Goal: Browse casually: Explore the website without a specific task or goal

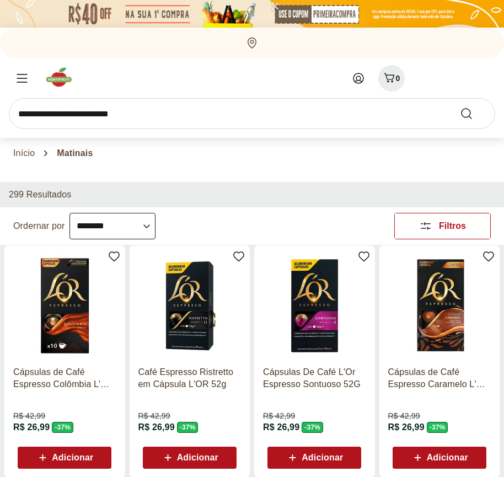
select select "**********"
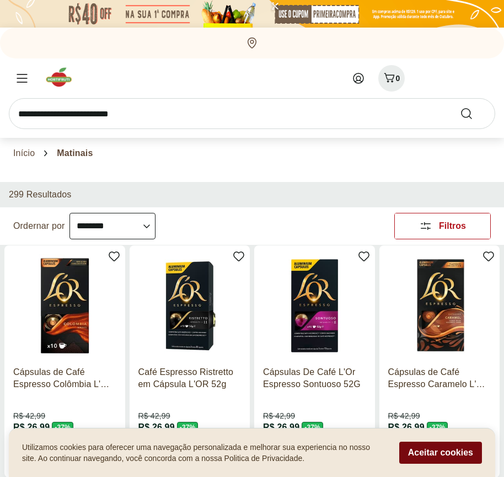
click at [440, 452] on button "Aceitar cookies" at bounding box center [440, 452] width 83 height 22
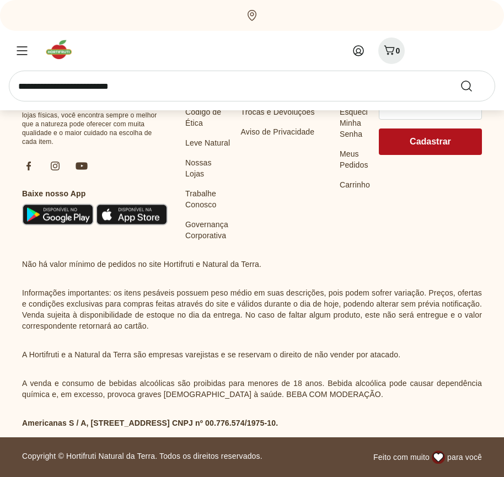
scroll to position [586, 0]
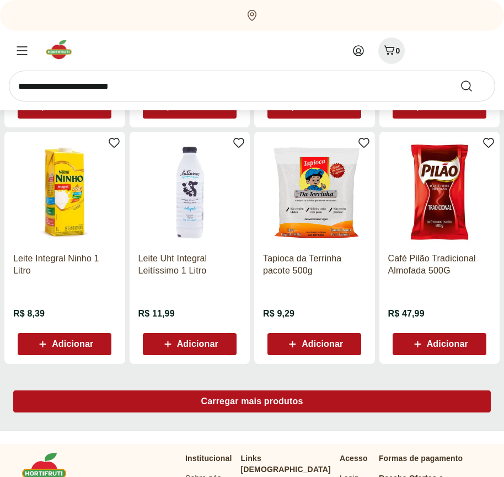
click at [252, 403] on span "Carregar mais produtos" at bounding box center [252, 401] width 102 height 9
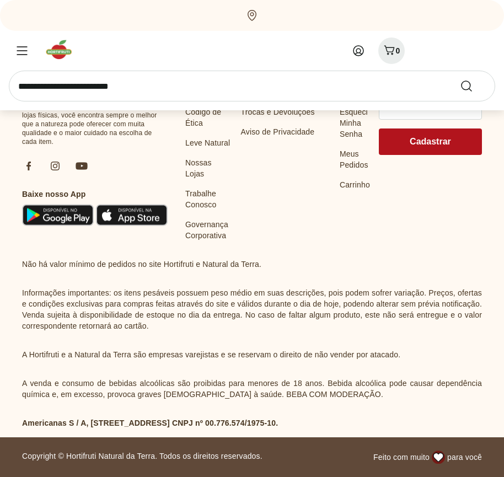
scroll to position [1298, 0]
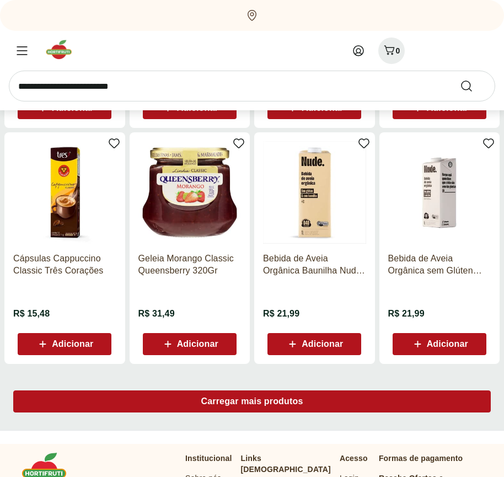
click at [252, 401] on span "Carregar mais produtos" at bounding box center [252, 401] width 102 height 9
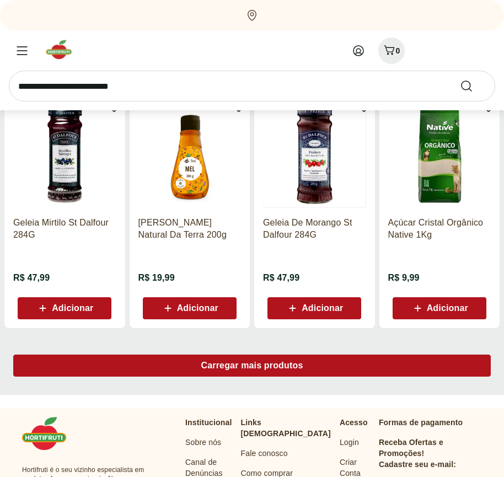
scroll to position [2011, 0]
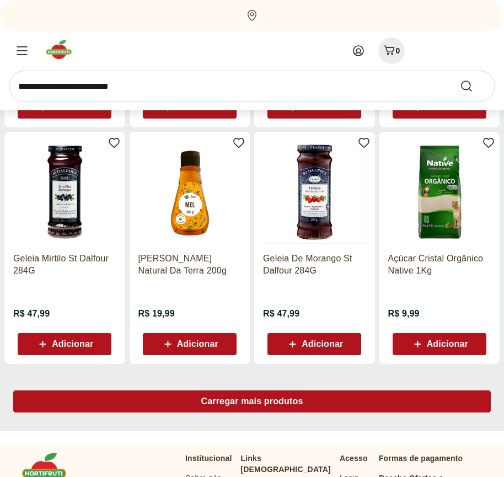
click at [252, 403] on span "Carregar mais produtos" at bounding box center [252, 401] width 102 height 9
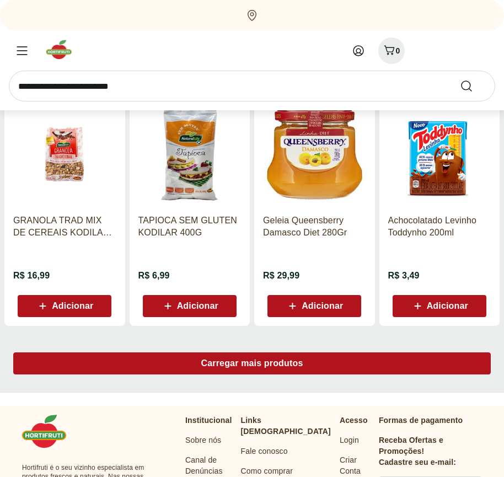
scroll to position [2723, 0]
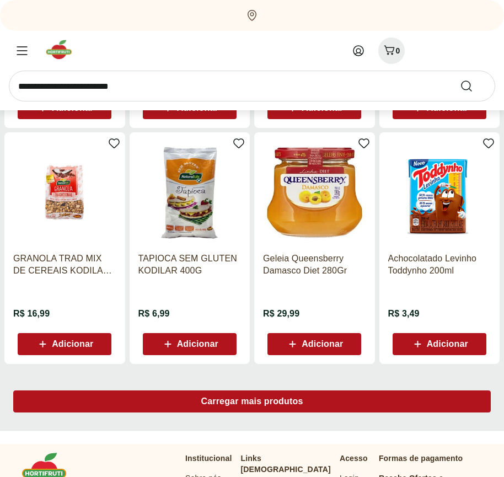
click at [252, 401] on span "Carregar mais produtos" at bounding box center [252, 401] width 102 height 9
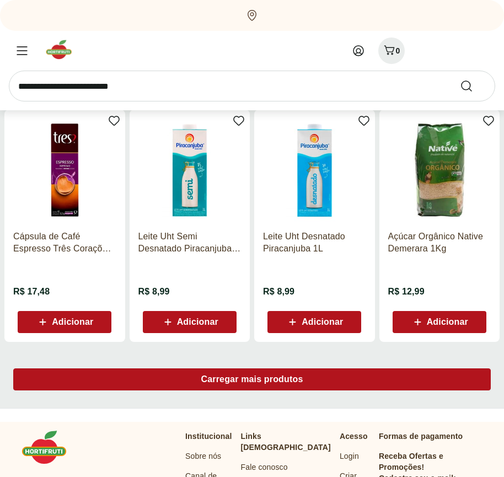
scroll to position [3436, 0]
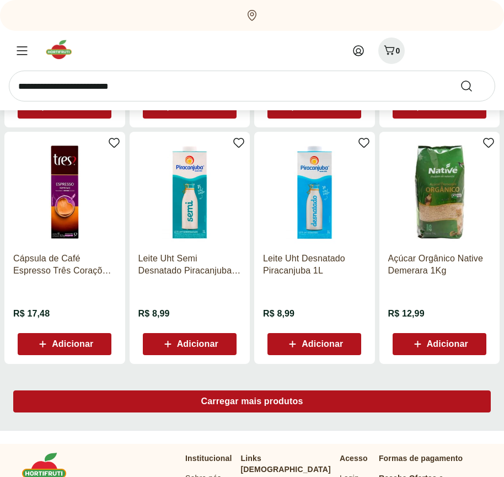
click at [252, 403] on span "Carregar mais produtos" at bounding box center [252, 401] width 102 height 9
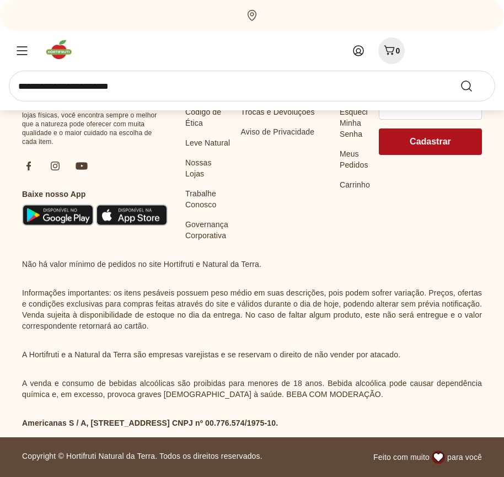
scroll to position [4149, 0]
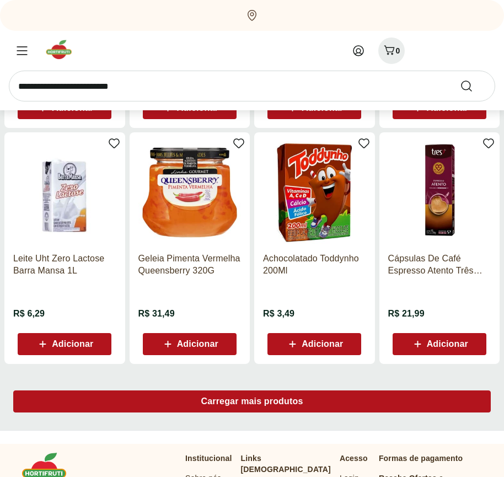
click at [252, 401] on span "Carregar mais produtos" at bounding box center [252, 401] width 102 height 9
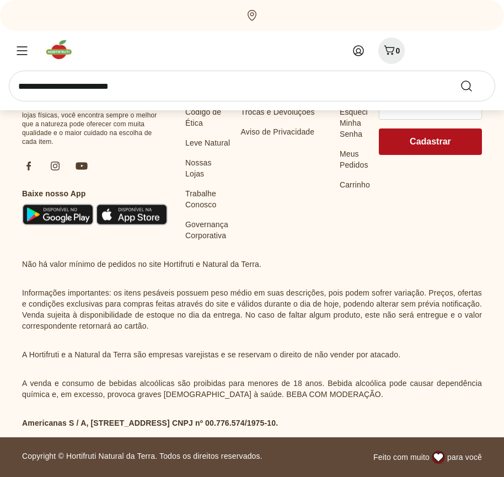
scroll to position [4861, 0]
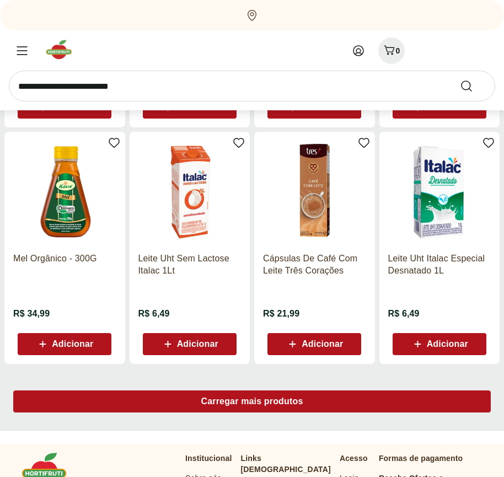
click at [252, 403] on span "Carregar mais produtos" at bounding box center [252, 401] width 102 height 9
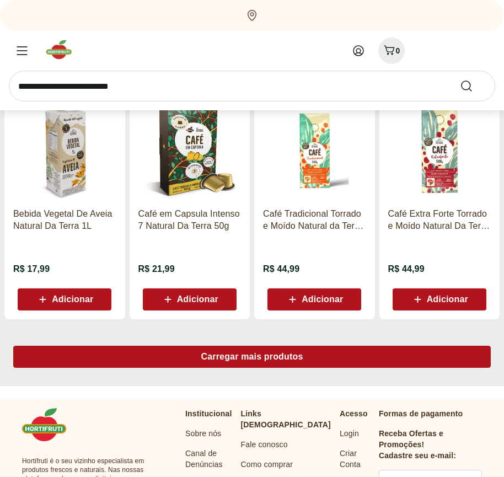
scroll to position [5574, 0]
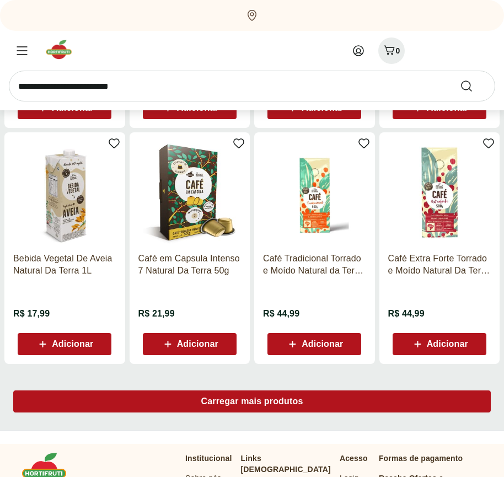
click at [252, 401] on span "Carregar mais produtos" at bounding box center [252, 401] width 102 height 9
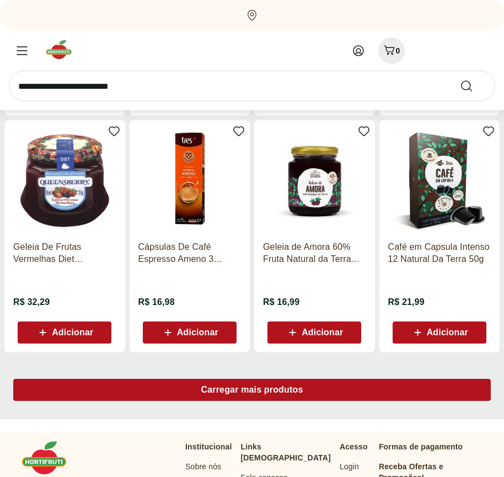
scroll to position [6287, 0]
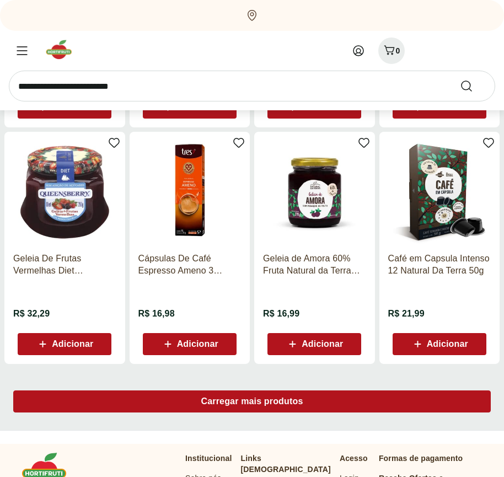
click at [252, 403] on span "Carregar mais produtos" at bounding box center [252, 401] width 102 height 9
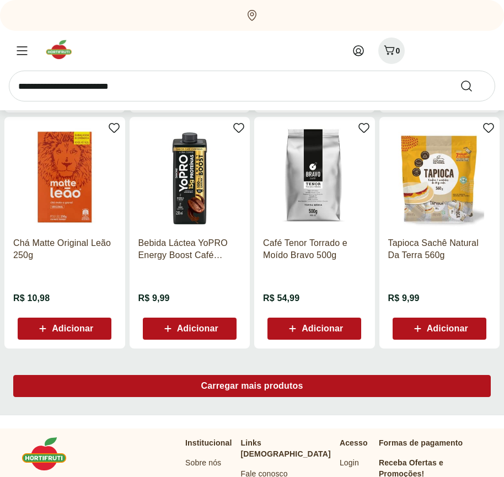
scroll to position [6999, 0]
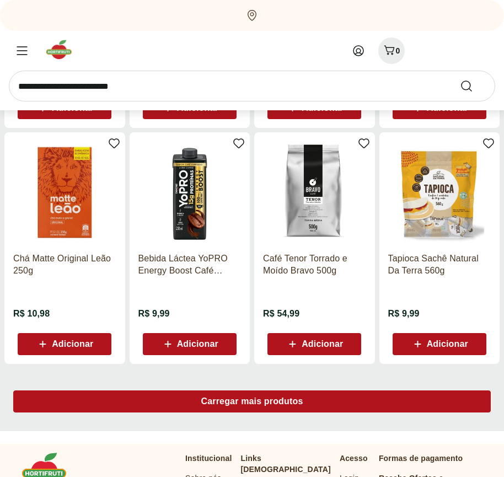
click at [252, 401] on span "Carregar mais produtos" at bounding box center [252, 401] width 102 height 9
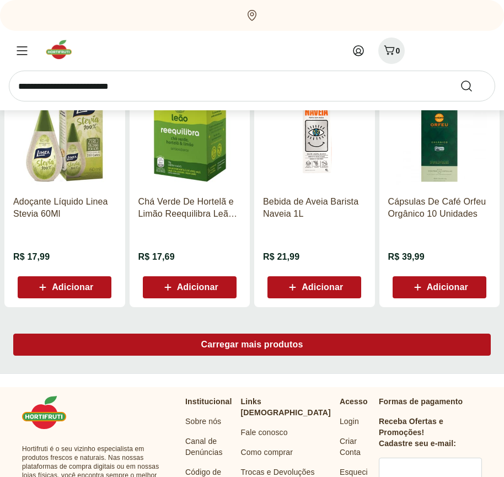
scroll to position [7712, 0]
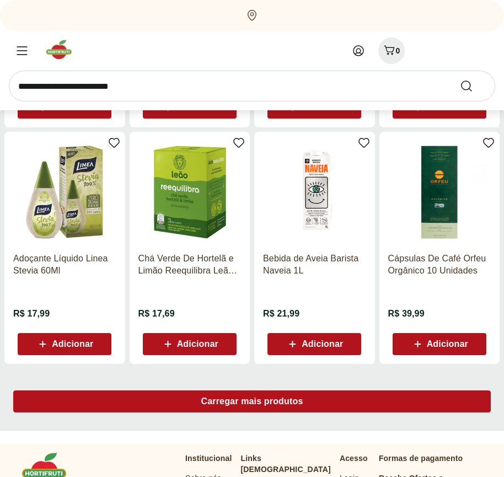
click at [252, 403] on span "Carregar mais produtos" at bounding box center [252, 401] width 102 height 9
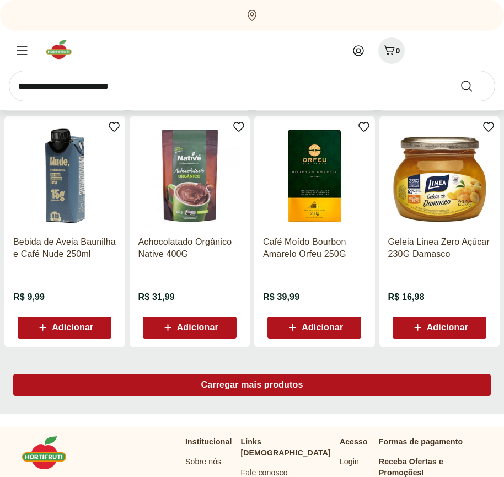
scroll to position [8424, 0]
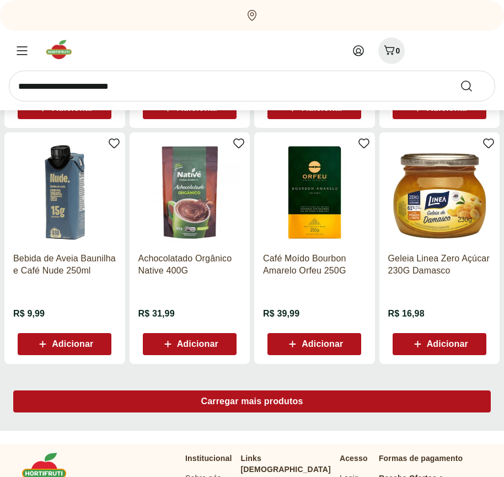
click at [252, 401] on span "Carregar mais produtos" at bounding box center [252, 401] width 102 height 9
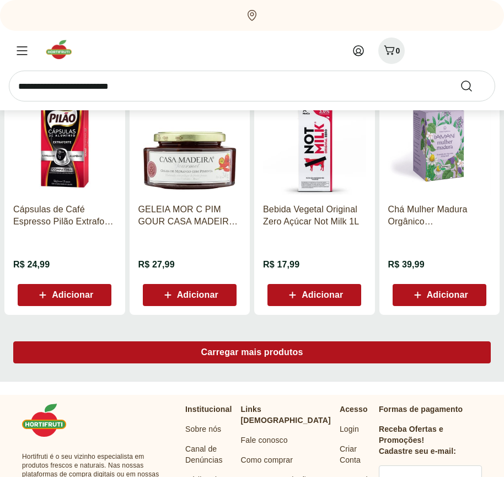
scroll to position [9137, 0]
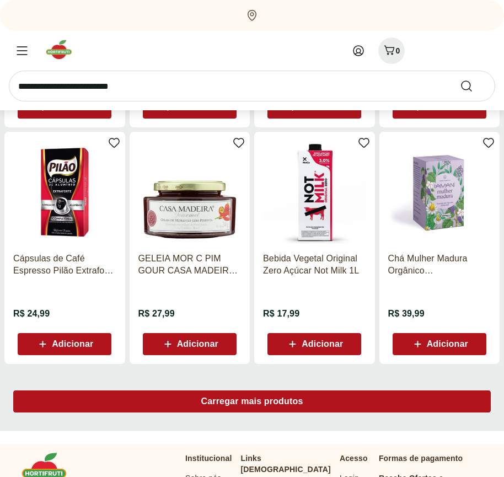
click at [252, 403] on span "Carregar mais produtos" at bounding box center [252, 401] width 102 height 9
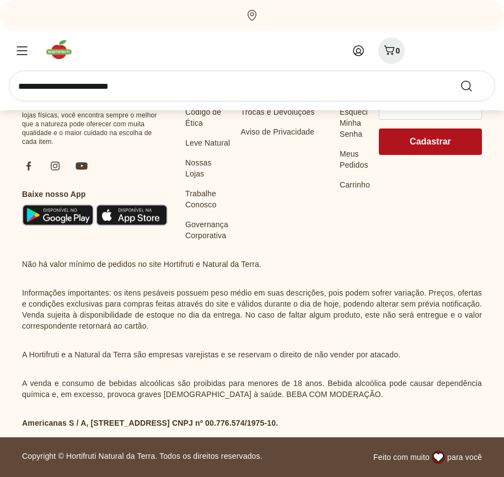
scroll to position [9850, 0]
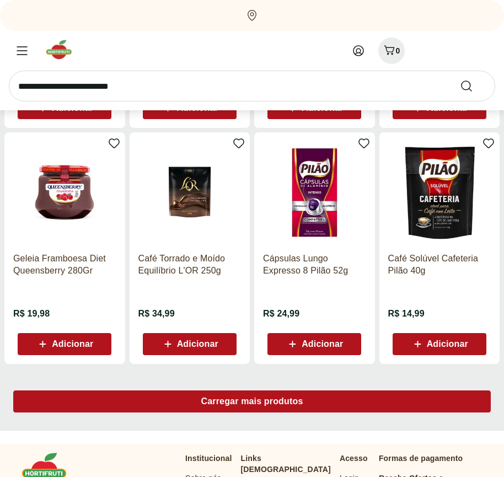
click at [252, 401] on span "Carregar mais produtos" at bounding box center [252, 401] width 102 height 9
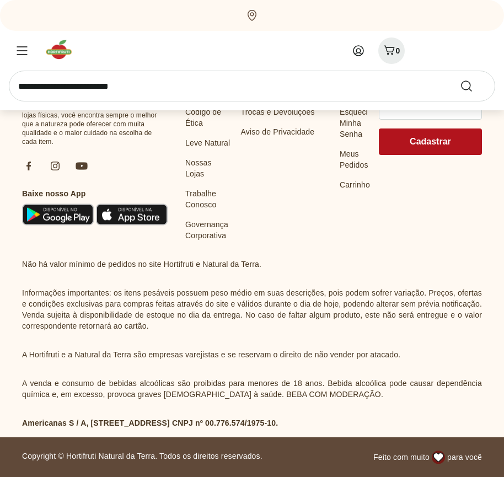
scroll to position [10563, 0]
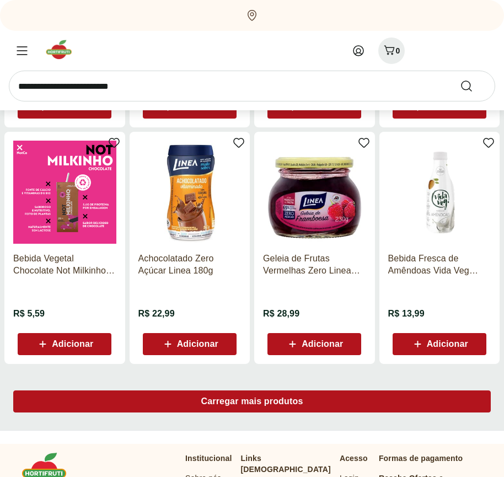
click at [252, 403] on span "Carregar mais produtos" at bounding box center [252, 401] width 102 height 9
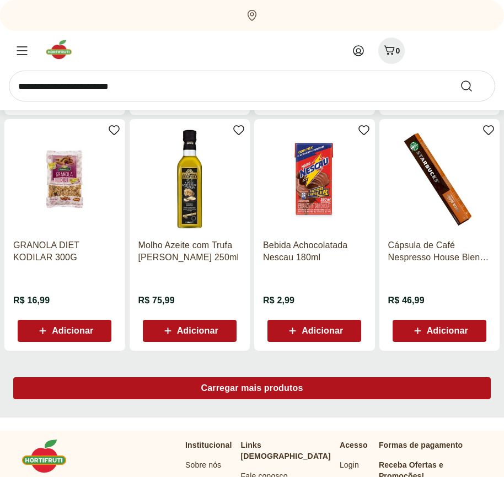
scroll to position [11275, 0]
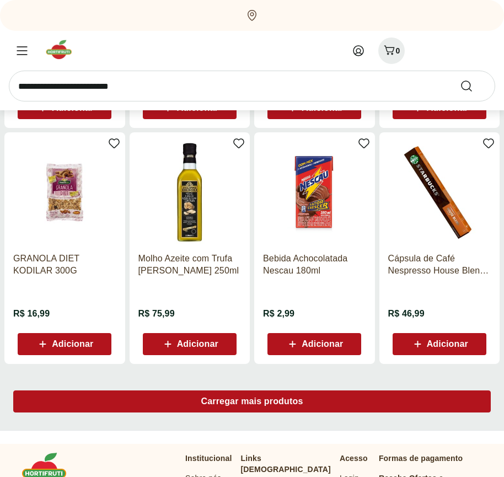
click at [252, 401] on span "Carregar mais produtos" at bounding box center [252, 401] width 102 height 9
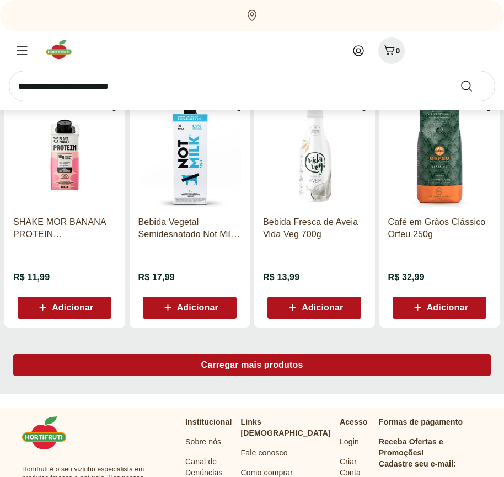
scroll to position [11988, 0]
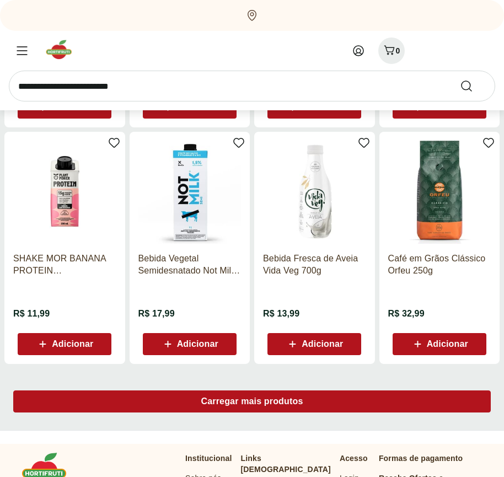
click at [252, 403] on span "Carregar mais produtos" at bounding box center [252, 401] width 102 height 9
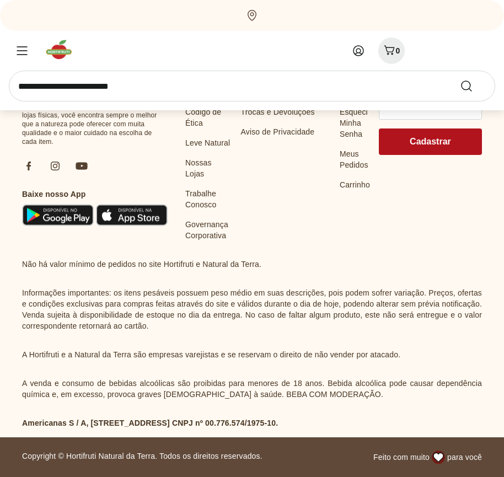
scroll to position [12700, 0]
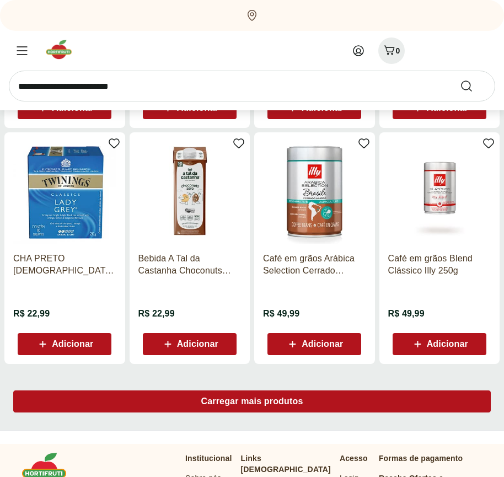
click at [252, 401] on span "Carregar mais produtos" at bounding box center [252, 401] width 102 height 9
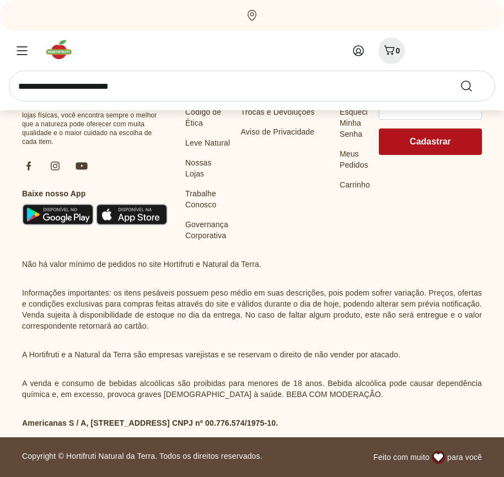
scroll to position [13413, 0]
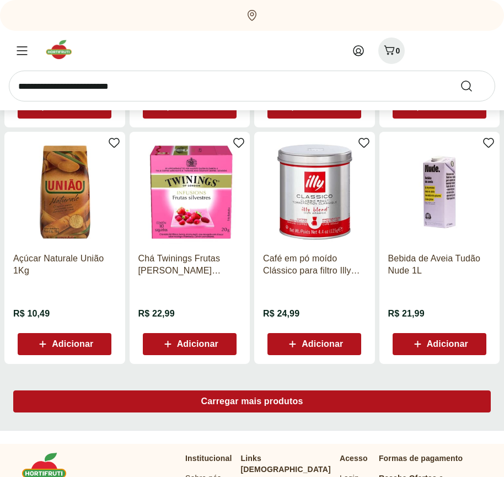
click at [252, 403] on span "Carregar mais produtos" at bounding box center [252, 401] width 102 height 9
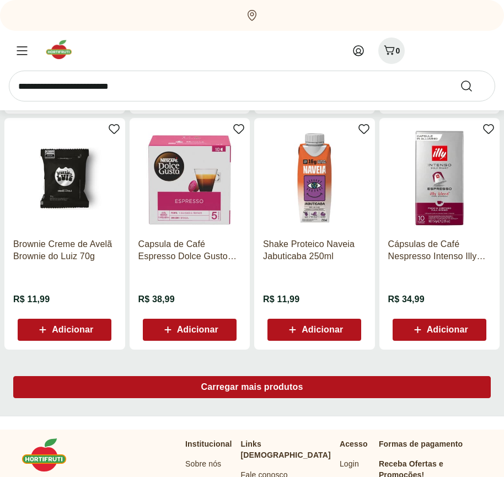
scroll to position [14126, 0]
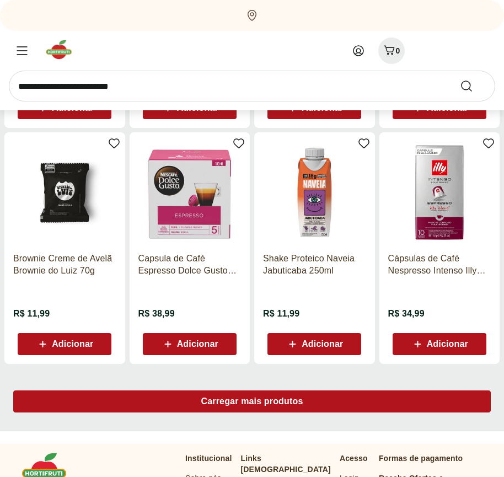
click at [252, 401] on span "Carregar mais produtos" at bounding box center [252, 401] width 102 height 9
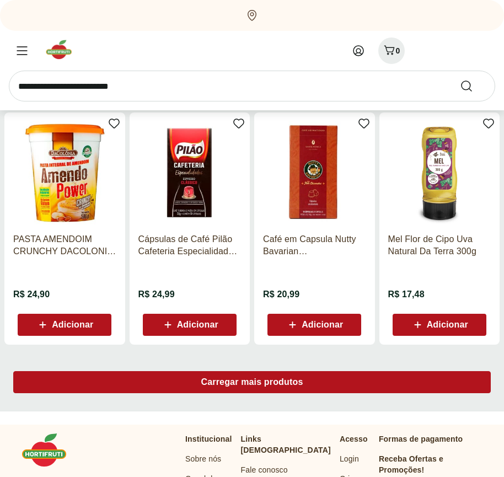
scroll to position [14838, 0]
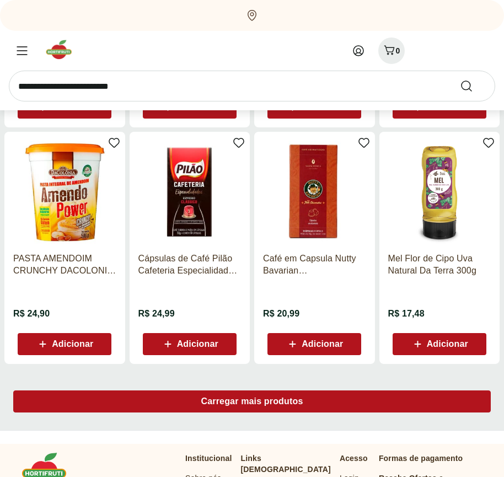
click at [252, 403] on span "Carregar mais produtos" at bounding box center [252, 401] width 102 height 9
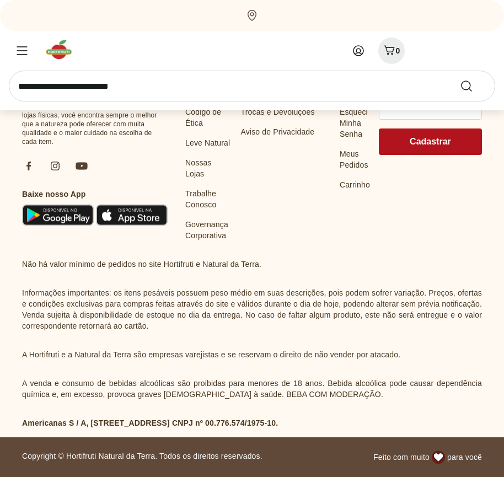
scroll to position [15551, 0]
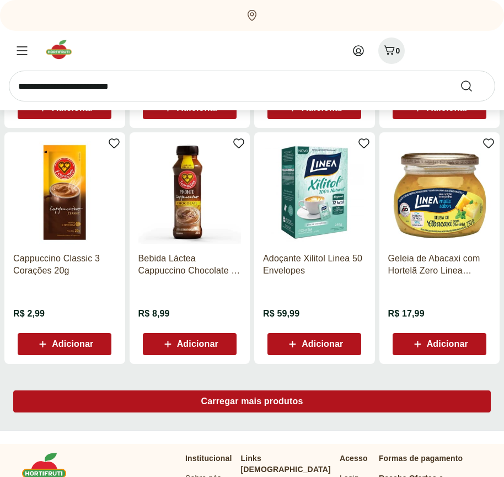
click at [252, 401] on span "Carregar mais produtos" at bounding box center [252, 401] width 102 height 9
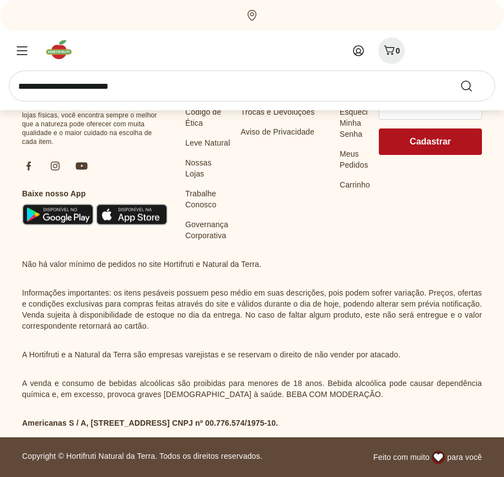
scroll to position [16264, 0]
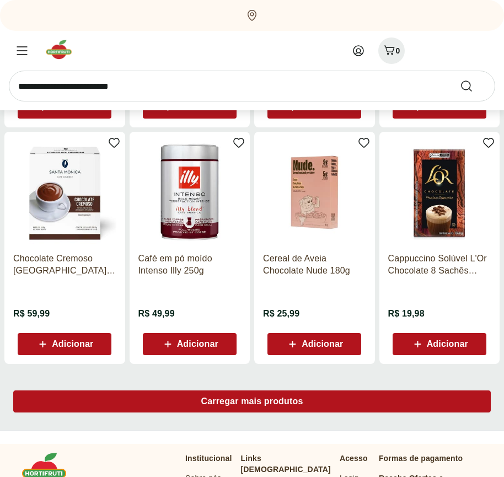
click at [252, 403] on span "Carregar mais produtos" at bounding box center [252, 401] width 102 height 9
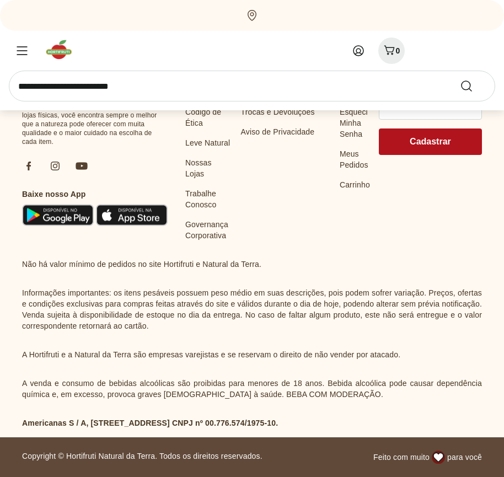
scroll to position [16976, 0]
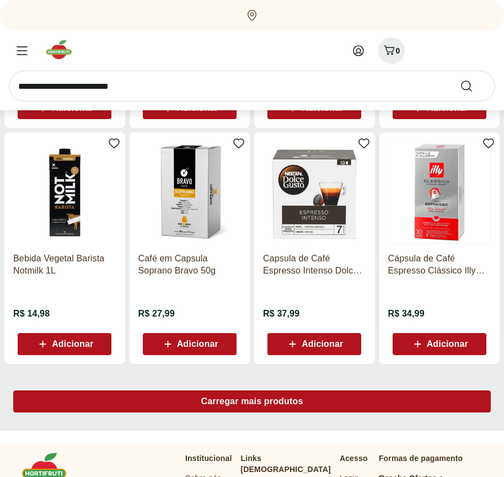
click at [252, 401] on span "Carregar mais produtos" at bounding box center [252, 401] width 102 height 9
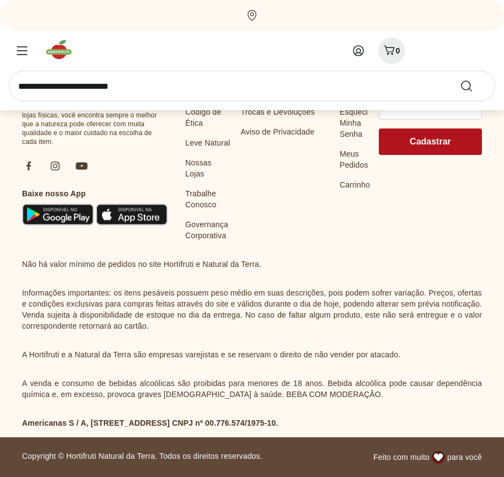
scroll to position [17632, 0]
